Goal: Use online tool/utility: Use online tool/utility

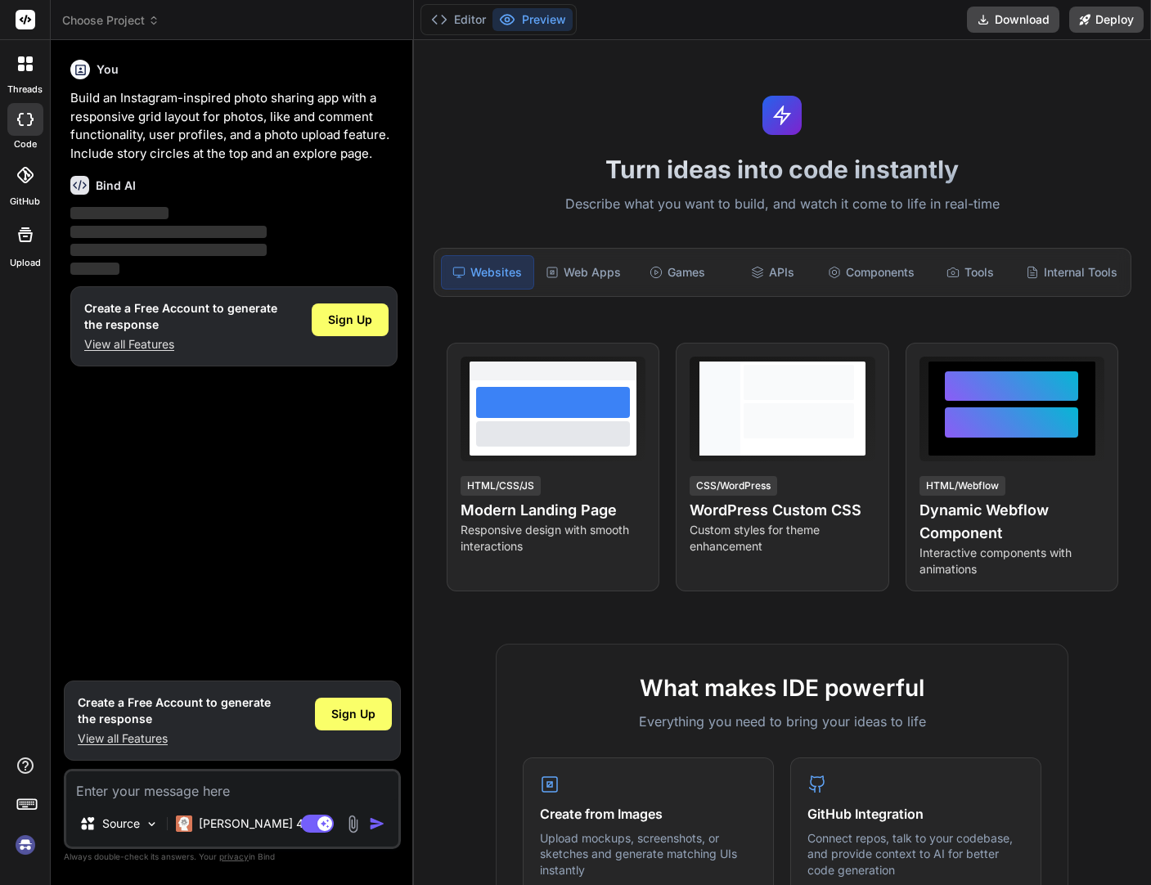
type textarea "x"
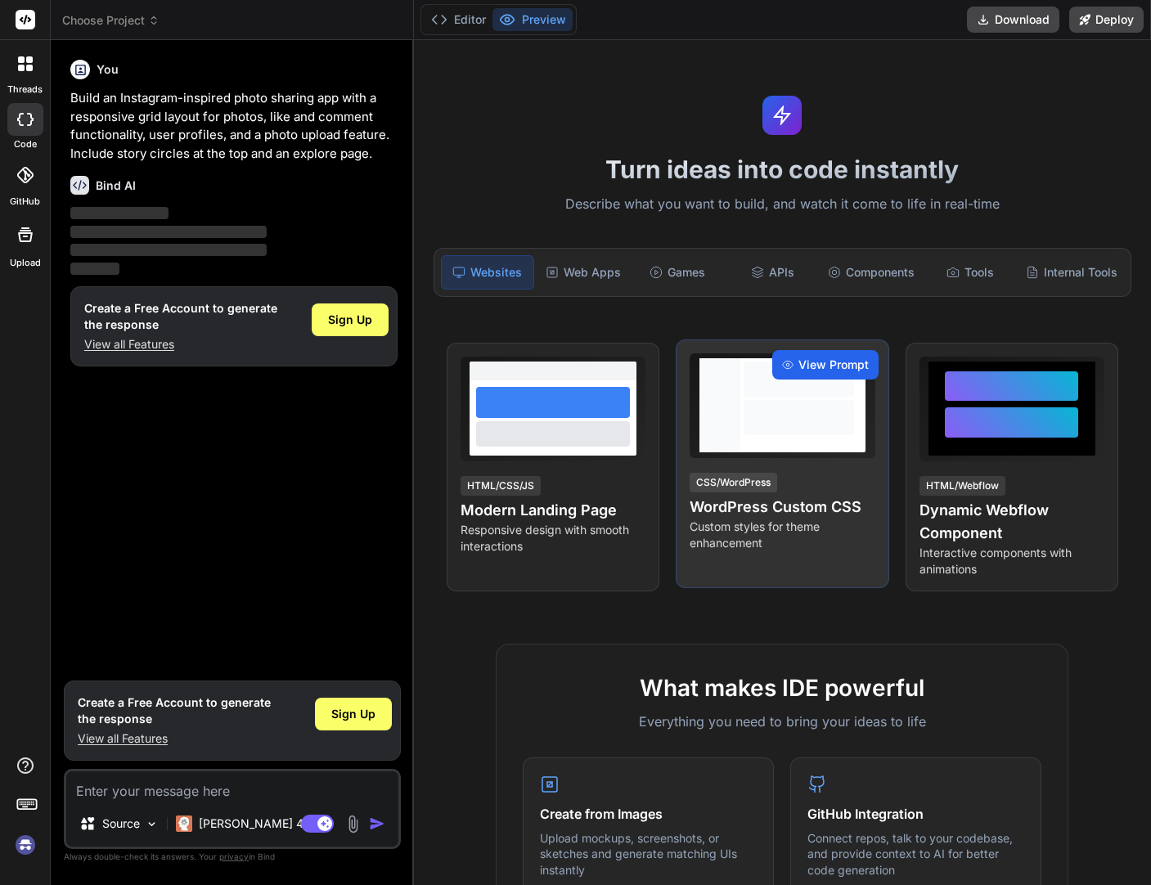
click at [823, 364] on span "View Prompt" at bounding box center [834, 365] width 70 height 16
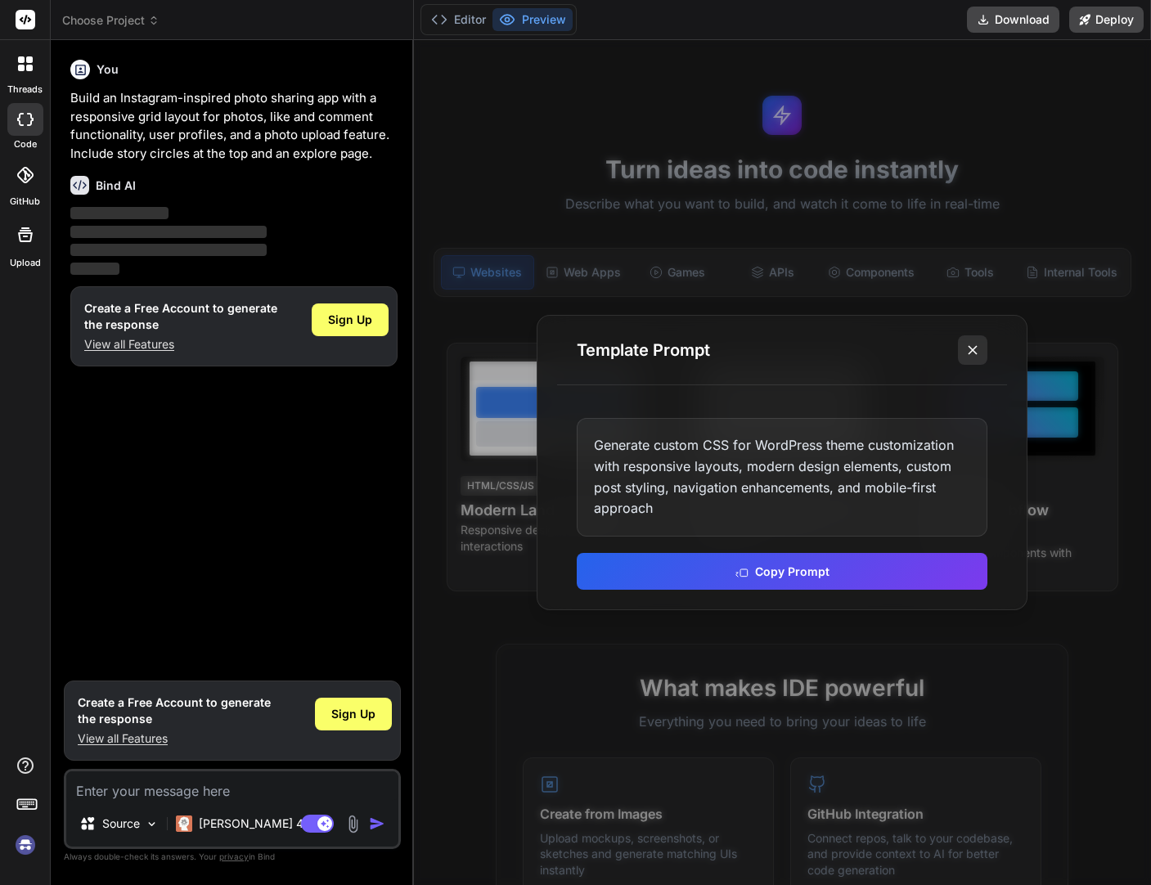
click at [967, 353] on icon at bounding box center [973, 350] width 16 height 16
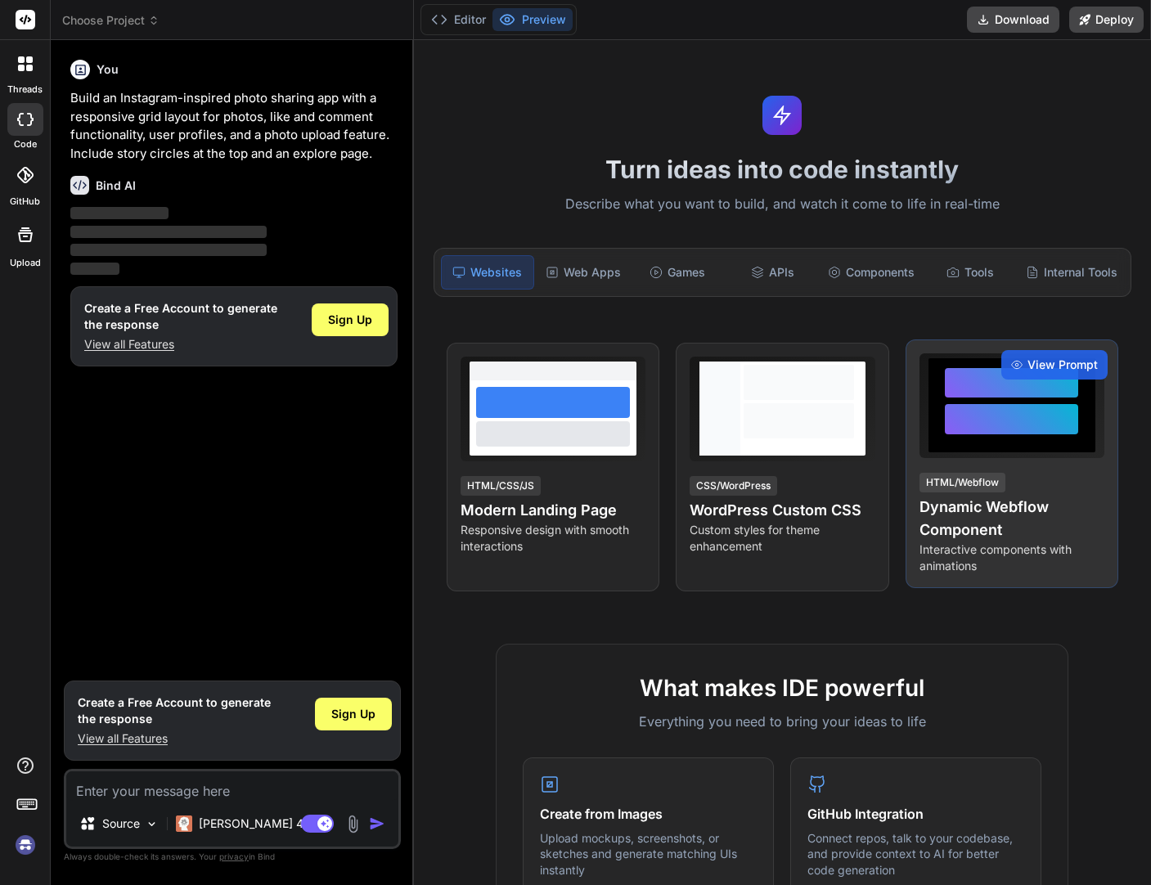
click at [977, 346] on div "View Prompt HTML/Webflow Dynamic Webflow Component Interactive components with …" at bounding box center [1012, 464] width 213 height 249
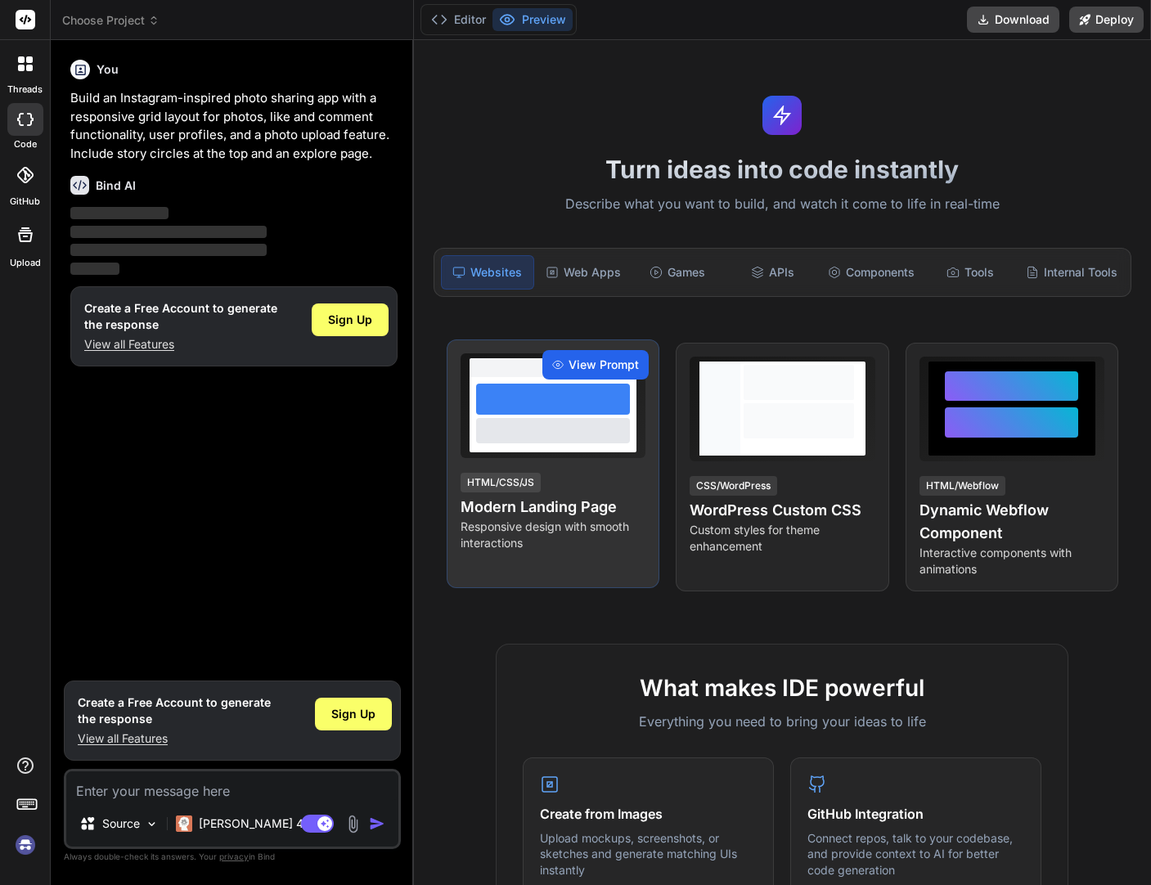
click at [592, 370] on span "View Prompt" at bounding box center [604, 365] width 70 height 16
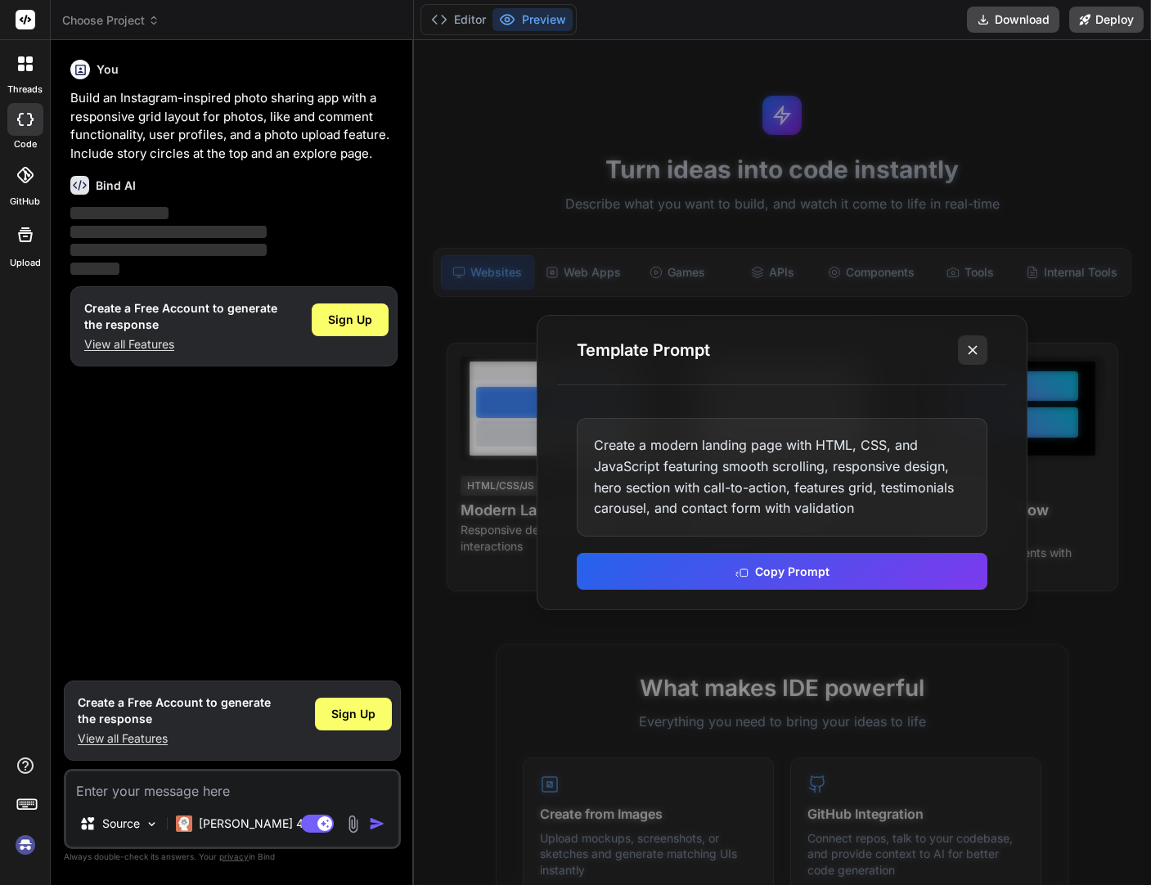
click at [960, 351] on button at bounding box center [972, 349] width 29 height 29
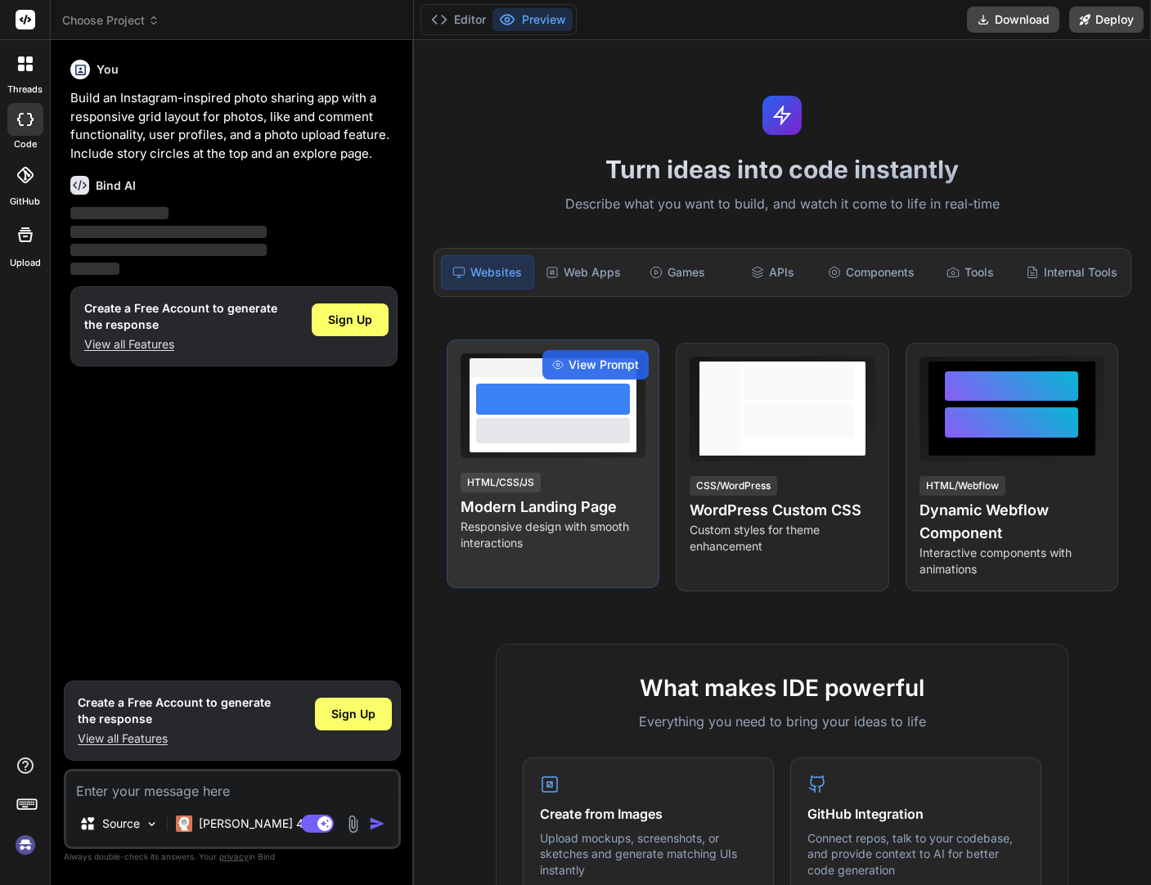
click at [518, 538] on p "Responsive design with smooth interactions" at bounding box center [553, 535] width 185 height 33
